Goal: Information Seeking & Learning: Learn about a topic

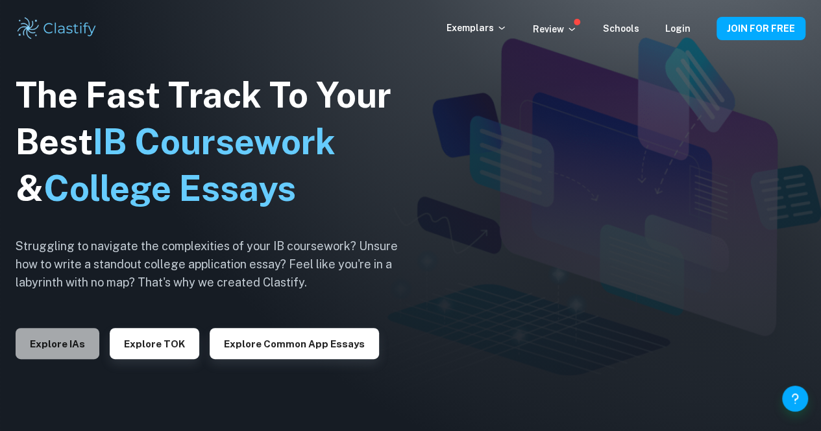
drag, startPoint x: 0, startPoint y: 0, endPoint x: 70, endPoint y: 339, distance: 346.5
click at [70, 339] on button "Explore IAs" at bounding box center [58, 343] width 84 height 31
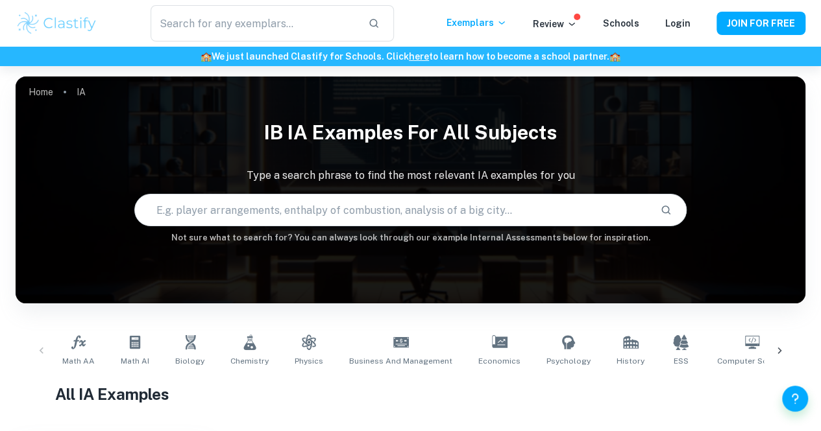
click at [215, 217] on input "text" at bounding box center [392, 210] width 515 height 36
click at [782, 347] on icon at bounding box center [779, 351] width 13 height 13
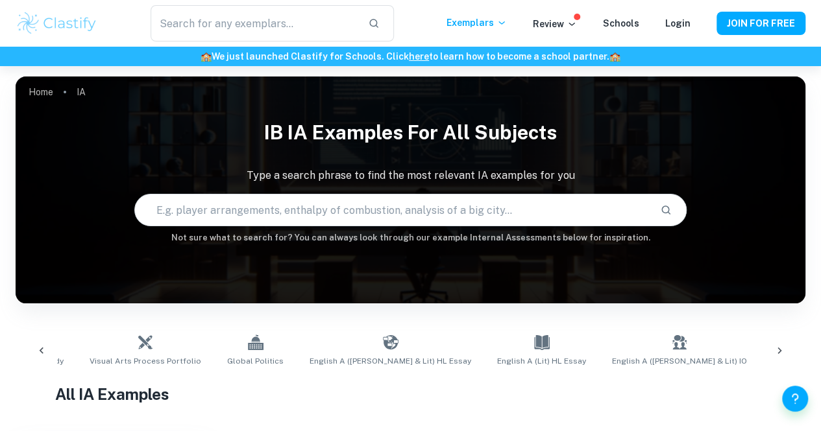
scroll to position [0, 1041]
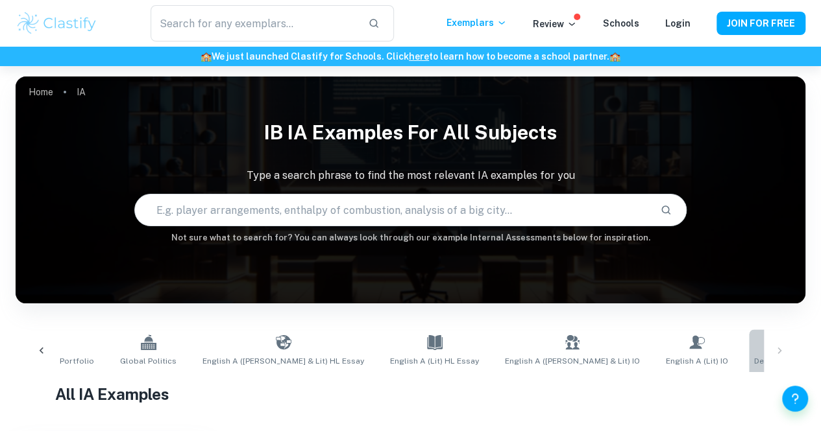
click at [749, 351] on link "Design Technology" at bounding box center [790, 351] width 82 height 43
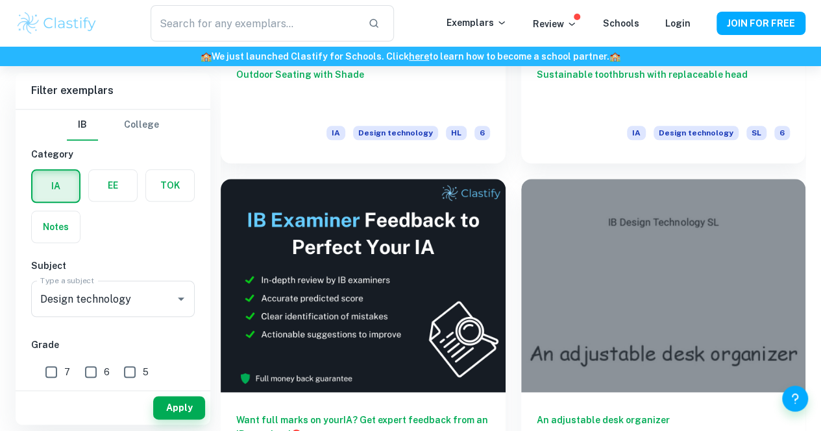
scroll to position [540, 0]
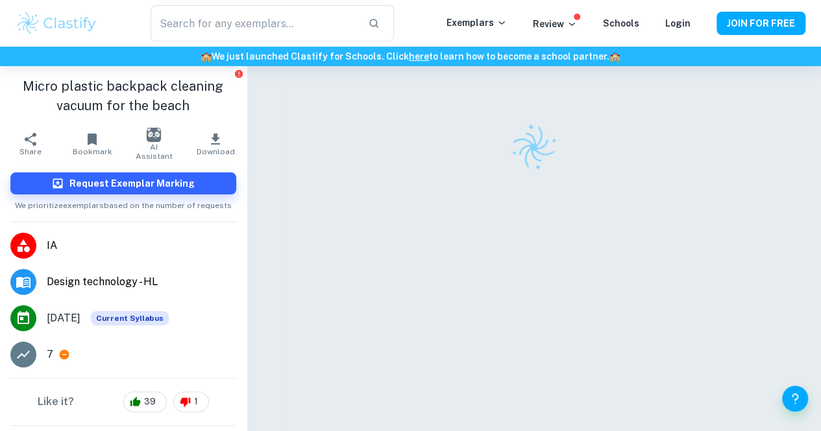
scroll to position [66, 0]
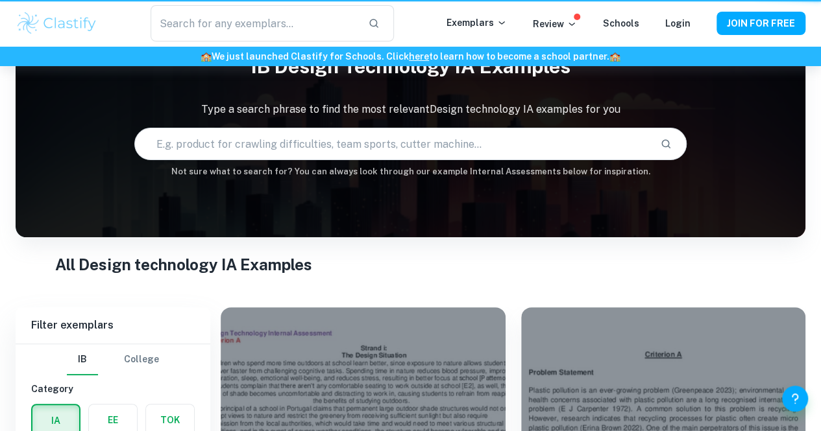
scroll to position [540, 0]
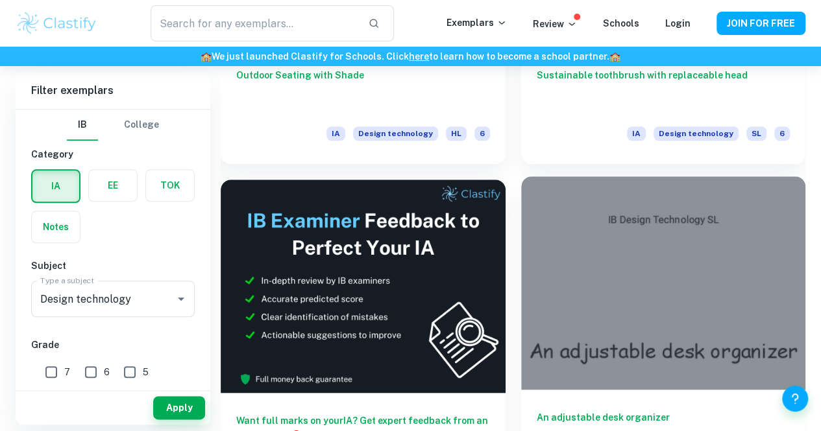
click at [521, 211] on div at bounding box center [663, 282] width 285 height 213
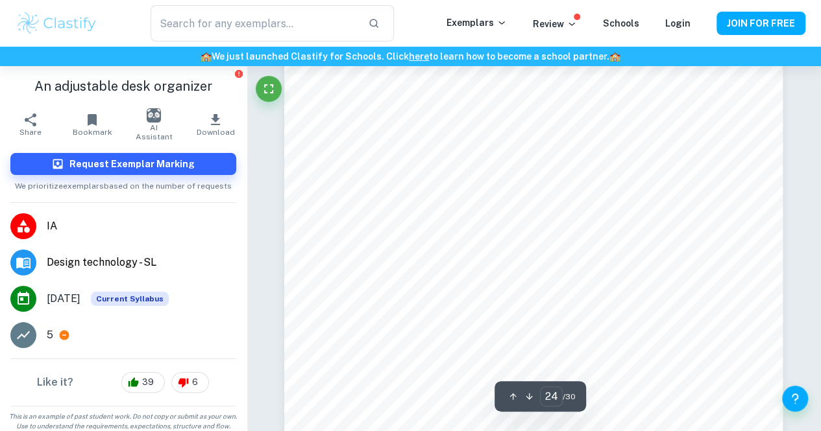
scroll to position [17073, 0]
type input "30"
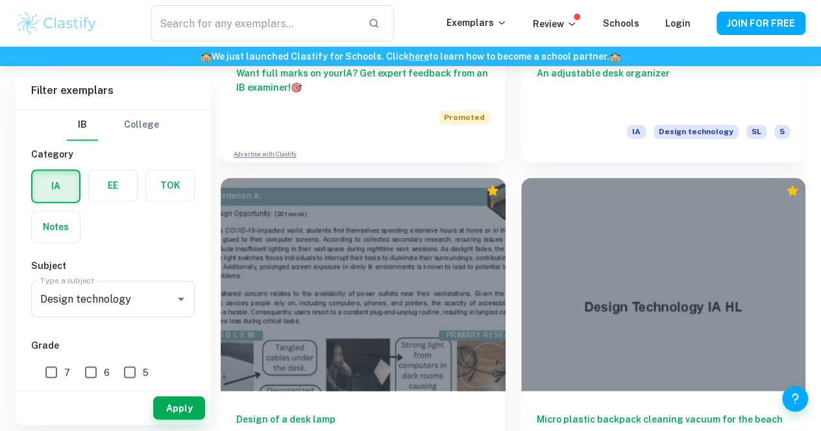
scroll to position [890, 0]
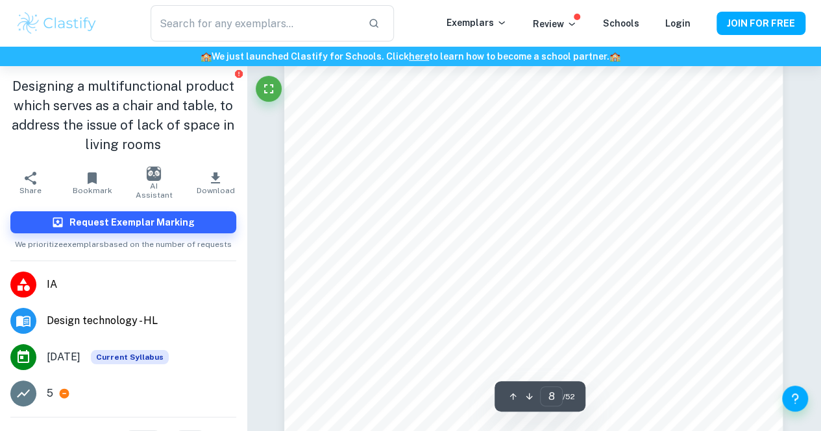
scroll to position [5062, 0]
type input "49"
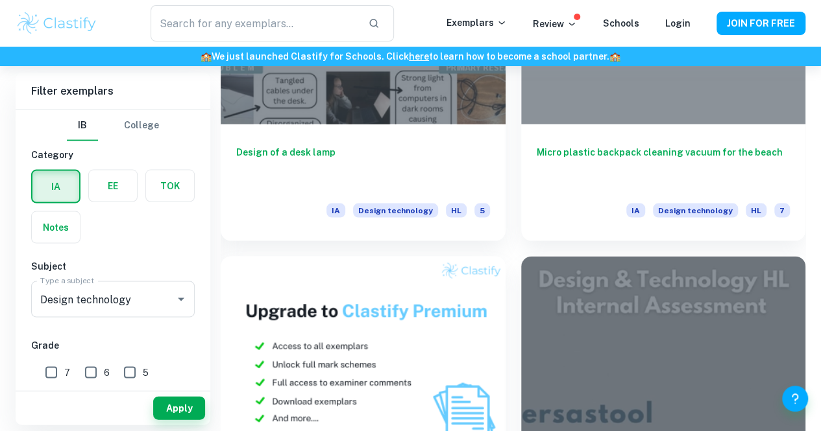
scroll to position [1161, 0]
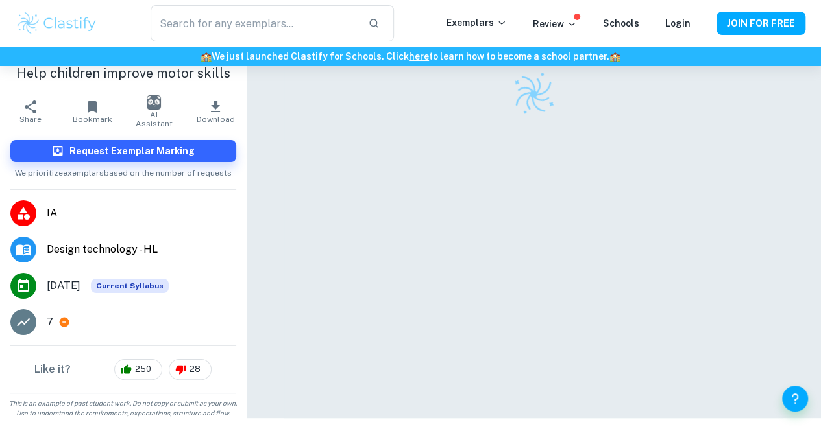
scroll to position [66, 0]
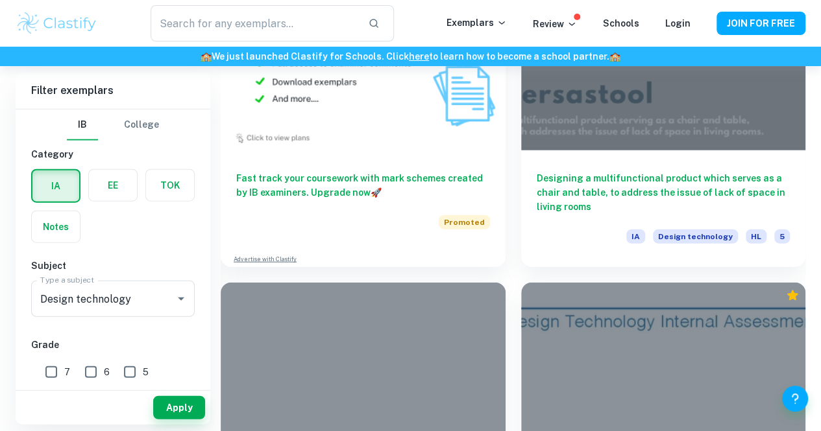
scroll to position [1475, 0]
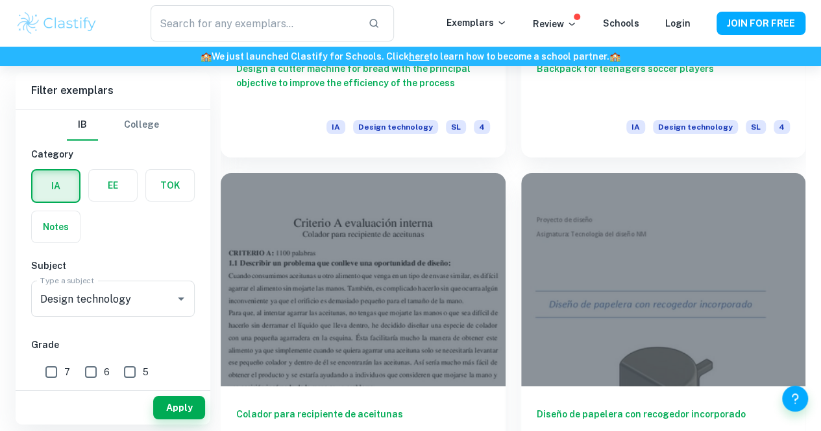
scroll to position [2288, 0]
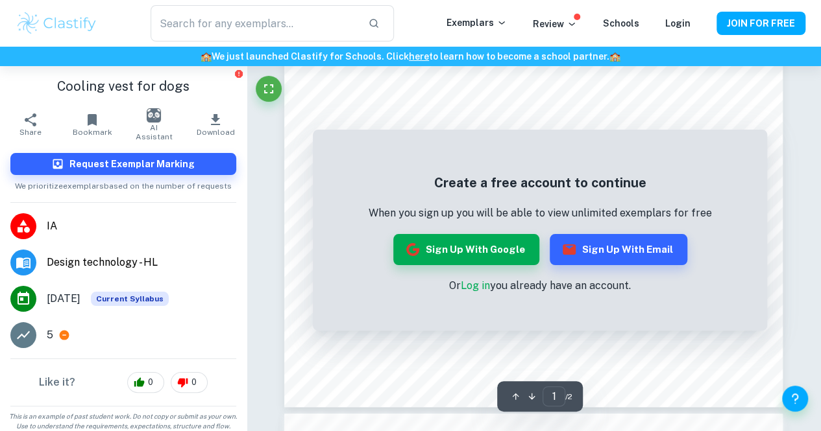
scroll to position [317, 0]
click at [523, 256] on button "Sign up with Google" at bounding box center [466, 249] width 146 height 31
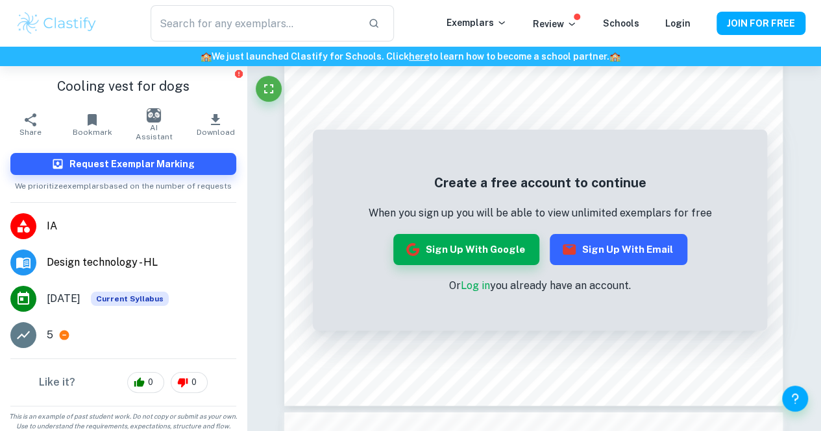
click at [568, 257] on icon "button" at bounding box center [569, 250] width 16 height 16
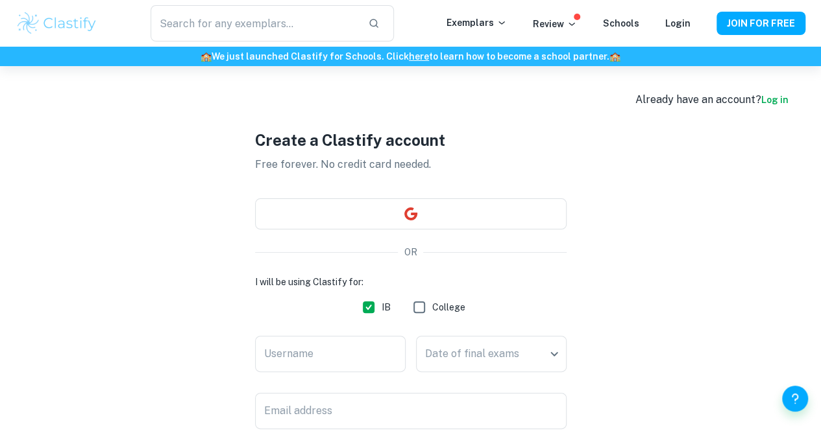
scroll to position [13, 0]
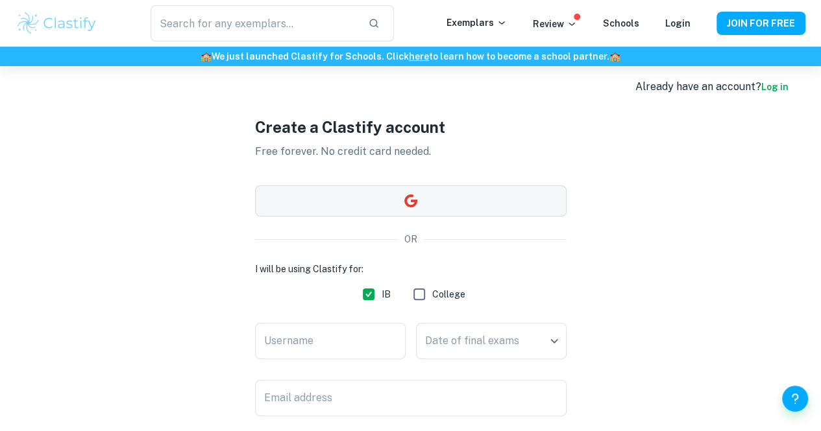
click at [529, 194] on button "button" at bounding box center [410, 201] width 311 height 31
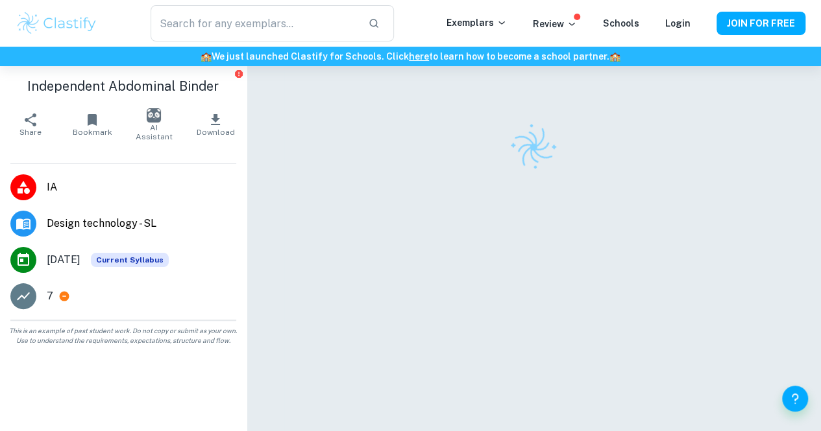
click at [700, 366] on div at bounding box center [533, 268] width 498 height 405
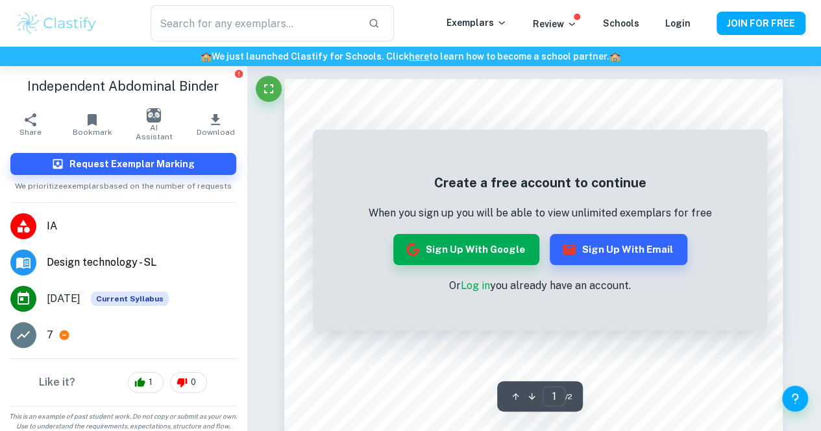
click at [708, 322] on div "Create a free account to continue When you sign up you will be able to view unl…" at bounding box center [540, 233] width 454 height 195
click at [716, 328] on div "Create a free account to continue When you sign up you will be able to view unl…" at bounding box center [540, 233] width 454 height 195
click at [720, 315] on div "Create a free account to continue When you sign up you will be able to view unl…" at bounding box center [540, 233] width 454 height 195
click at [740, 292] on div "Create a free account to continue When you sign up you will be able to view unl…" at bounding box center [540, 233] width 454 height 195
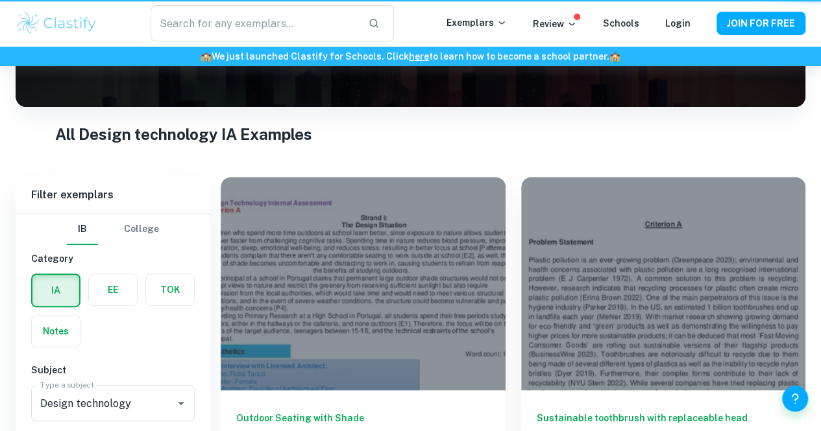
scroll to position [1918, 0]
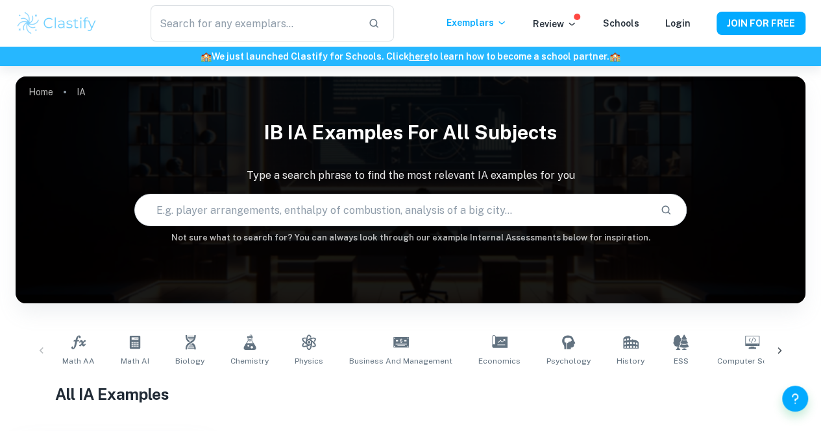
scroll to position [266, 0]
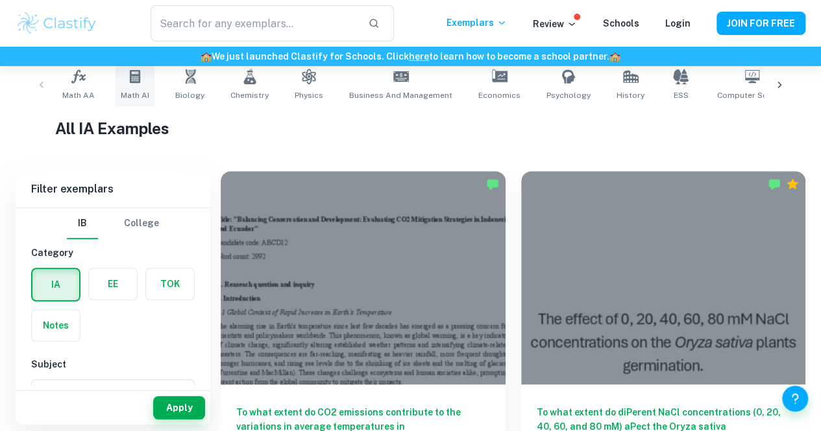
click at [130, 92] on span "Math AI" at bounding box center [135, 96] width 29 height 12
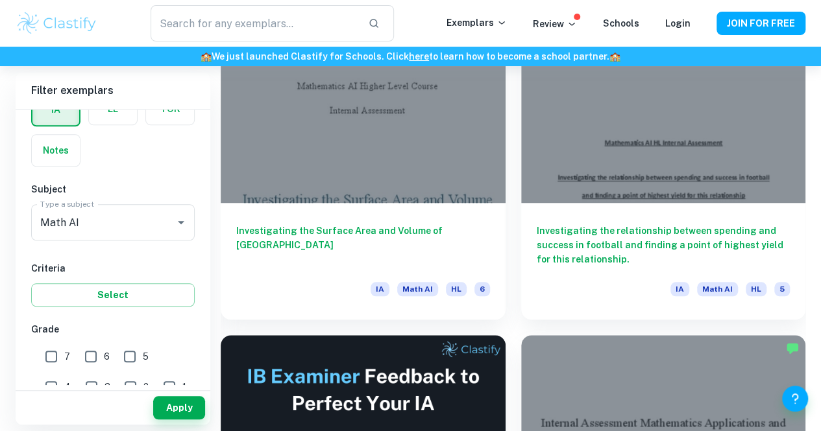
scroll to position [447, 0]
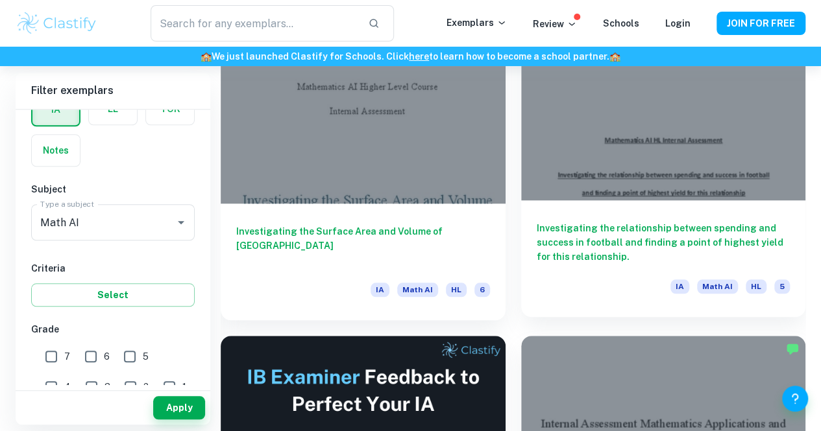
click at [537, 221] on h6 "Investigating the relationship between spending and success in football and fin…" at bounding box center [664, 242] width 254 height 43
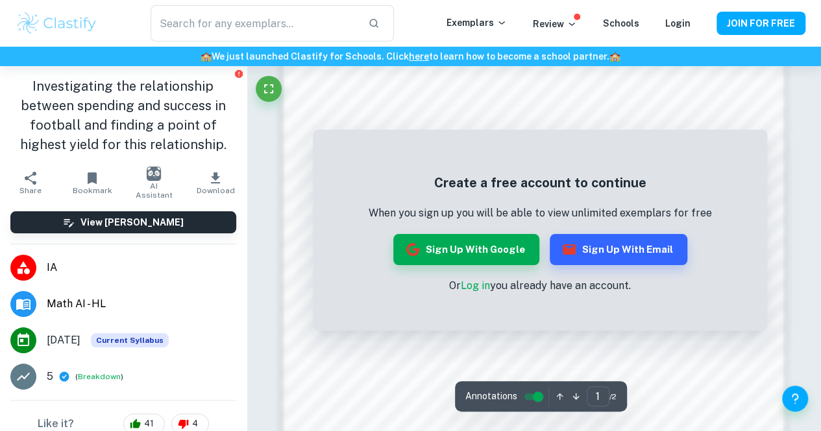
scroll to position [1152, 0]
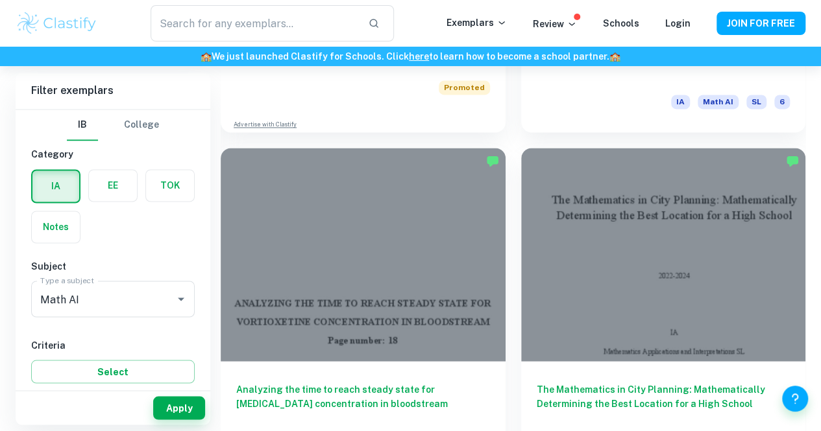
scroll to position [980, 0]
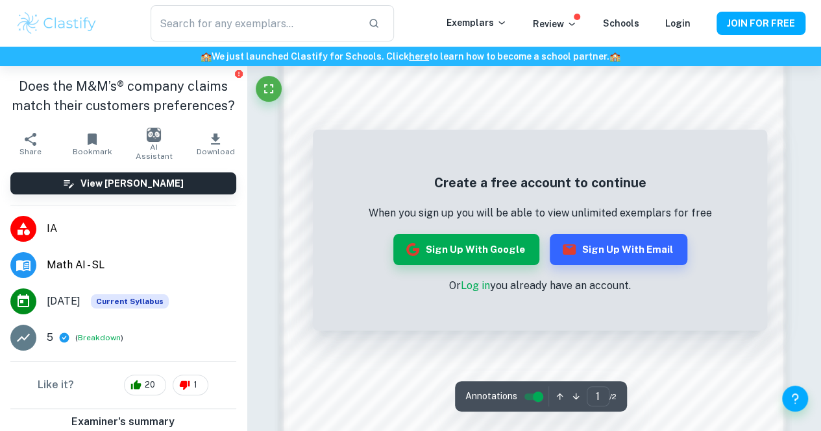
scroll to position [1152, 0]
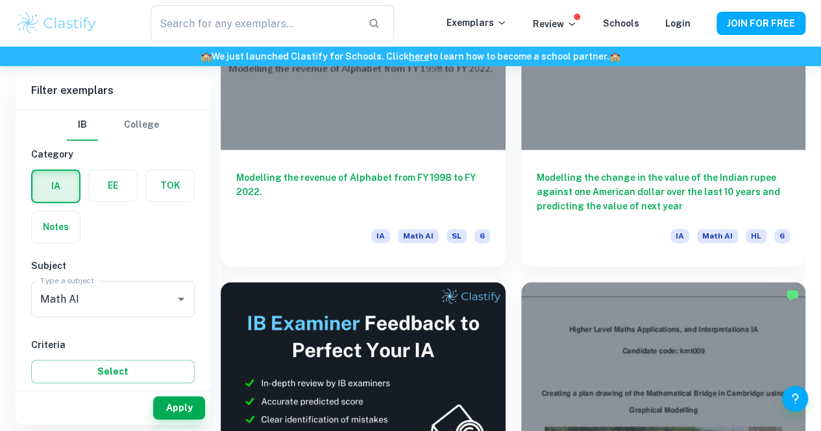
scroll to position [3284, 0]
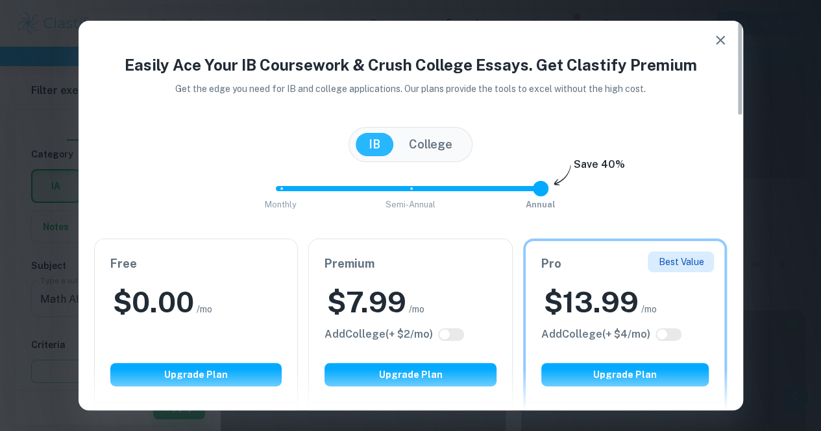
click at [336, 284] on h2 "$ 7.99" at bounding box center [366, 303] width 79 height 38
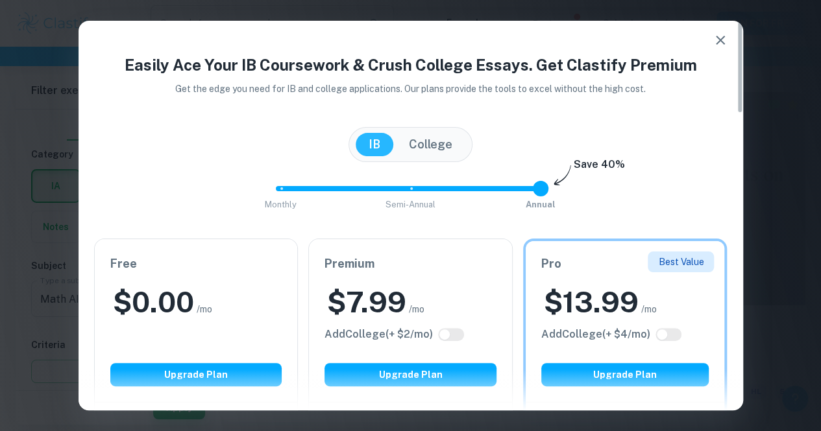
scroll to position [1857, 0]
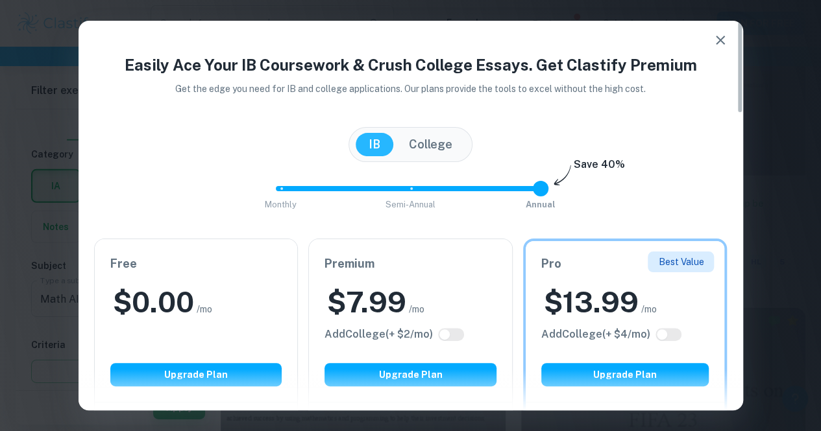
click at [719, 51] on button "button" at bounding box center [720, 40] width 26 height 26
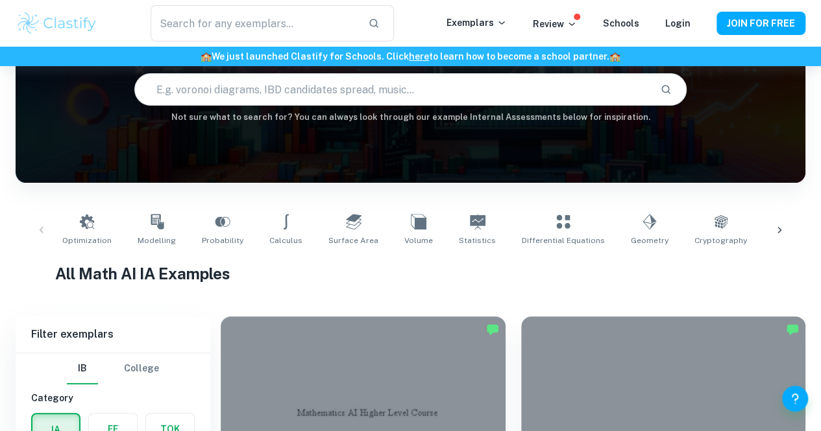
scroll to position [0, 0]
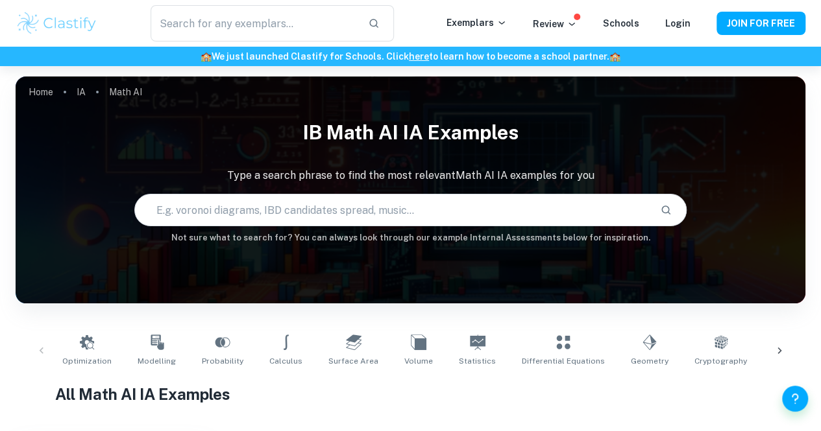
click at [782, 341] on div at bounding box center [779, 351] width 31 height 43
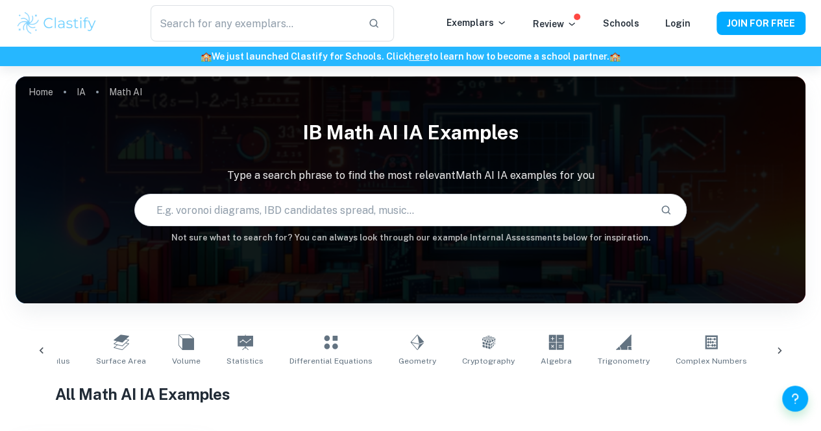
scroll to position [0, 380]
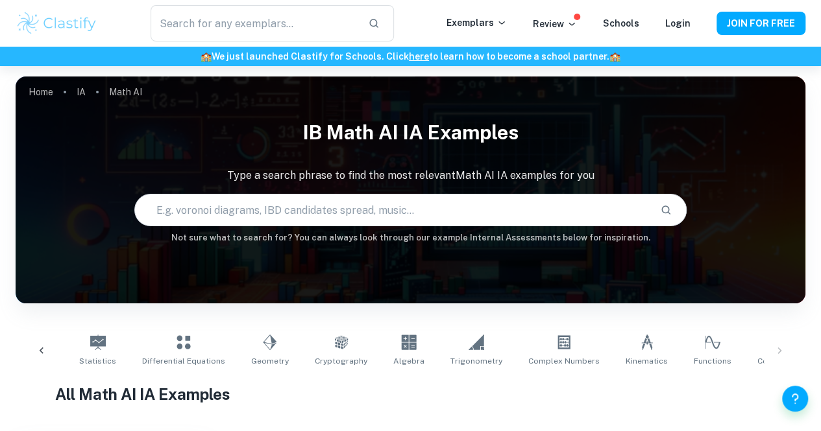
click at [782, 341] on div "Optimization Modelling Probability Calculus Surface Area Volume Statistics Diff…" at bounding box center [410, 351] width 769 height 43
click at [42, 358] on div at bounding box center [41, 351] width 31 height 43
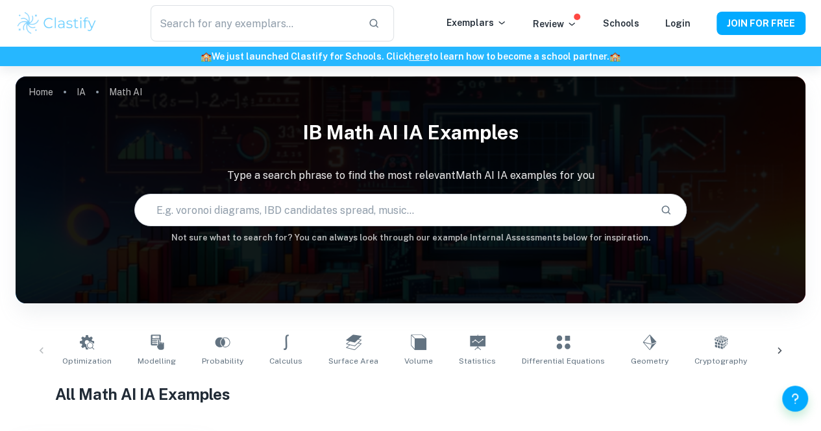
click at [440, 77] on div "Home IA Math AI IB Math AI IA examples Type a search phrase to find the most re…" at bounding box center [411, 77] width 790 height 0
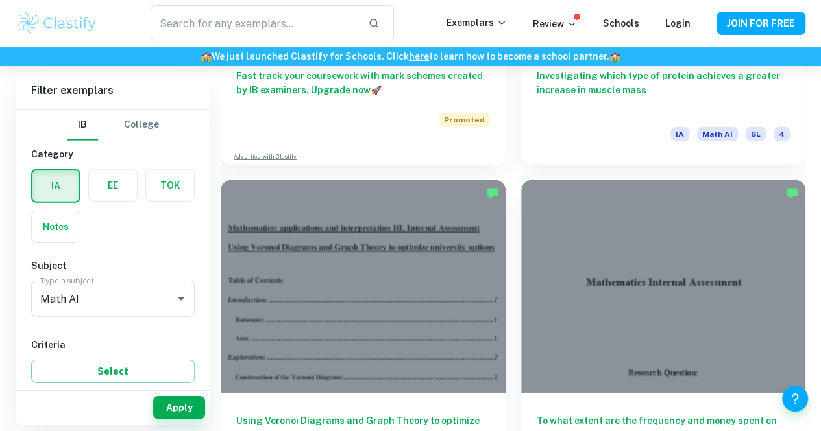
scroll to position [4407, 0]
drag, startPoint x: 647, startPoint y: 256, endPoint x: 819, endPoint y: 182, distance: 187.2
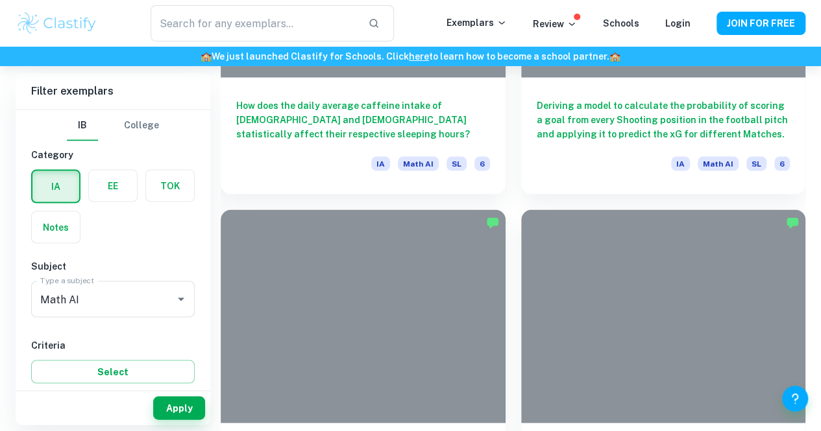
scroll to position [8528, 0]
